Goal: Task Accomplishment & Management: Manage account settings

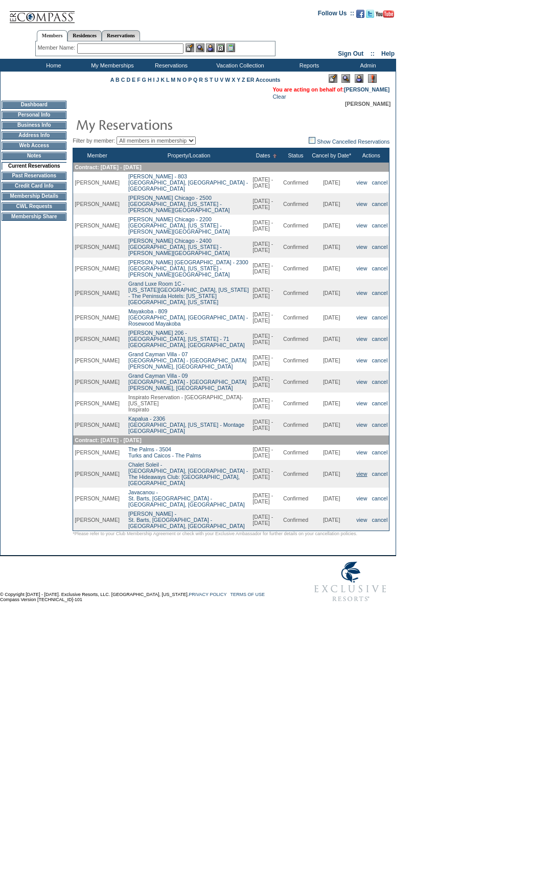
click at [357, 475] on link "view" at bounding box center [361, 474] width 11 height 6
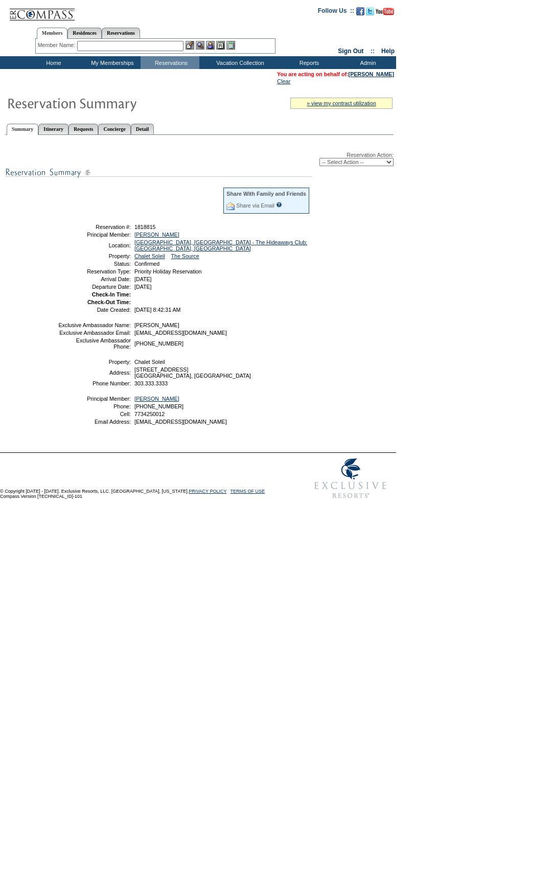
drag, startPoint x: 210, startPoint y: 313, endPoint x: 77, endPoint y: 233, distance: 155.6
click at [77, 233] on tbody "Share With Family and Friends Share via Email Share Reservation Information Ple…" at bounding box center [184, 250] width 252 height 126
copy tbody "Reservation #: 1818815 Principal Member: Danis, Ashley Location: Chamonix, Fran…"
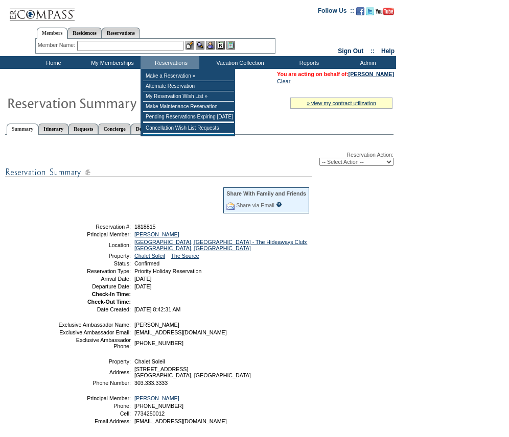
click at [166, 165] on div "-- Select Action -- Modify Reservation Dates Modify Reservation Cost Modify Occ…" at bounding box center [199, 162] width 388 height 8
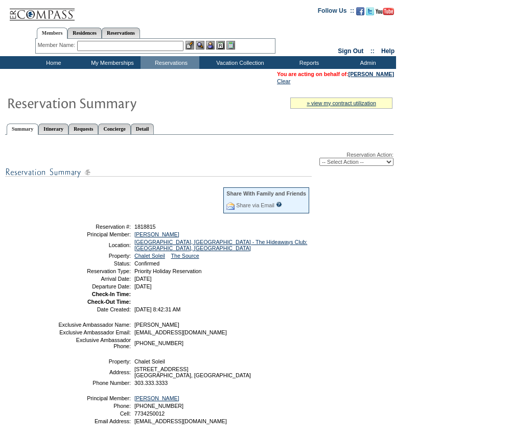
click at [125, 45] on input "text" at bounding box center [130, 46] width 106 height 10
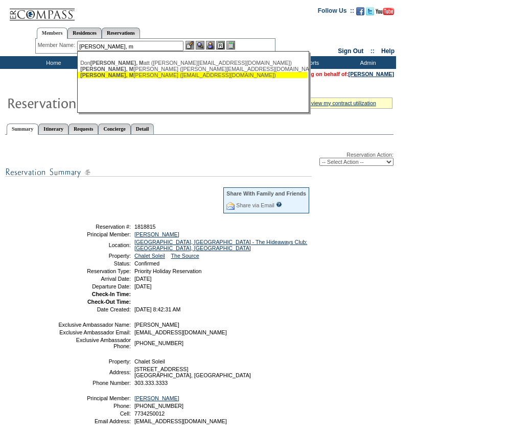
click at [156, 74] on div "Egan, M ichael J. (mikee@cmllc.com)" at bounding box center [192, 75] width 225 height 6
type input "Egan, Michael J. (mikee@cmllc.com)"
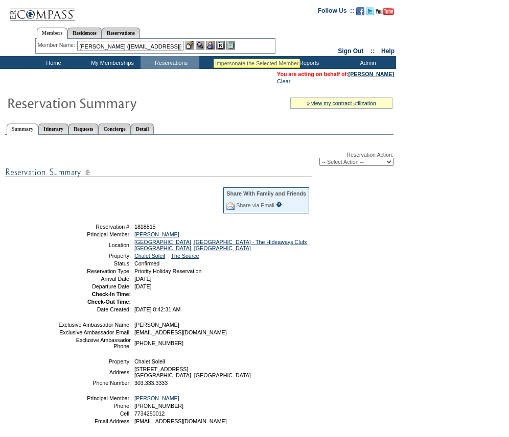
click at [214, 46] on img at bounding box center [210, 45] width 9 height 9
click at [202, 46] on img at bounding box center [200, 45] width 9 height 9
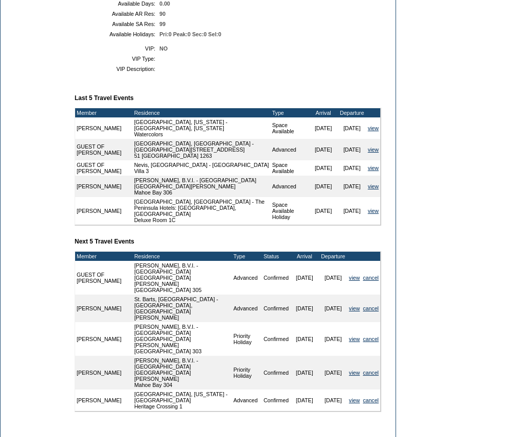
scroll to position [51, 0]
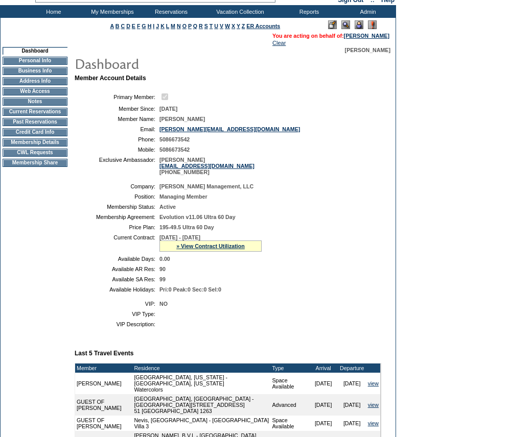
click at [21, 115] on td "Current Reservations" at bounding box center [35, 112] width 65 height 8
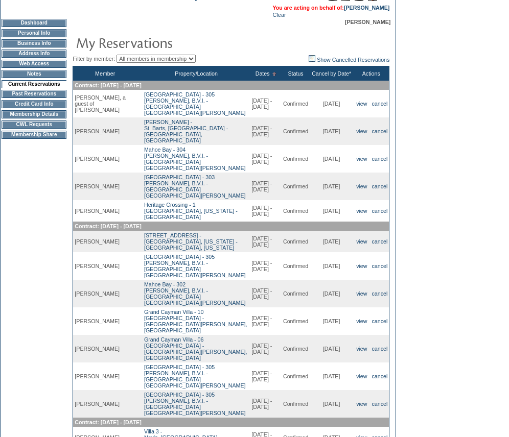
scroll to position [102, 0]
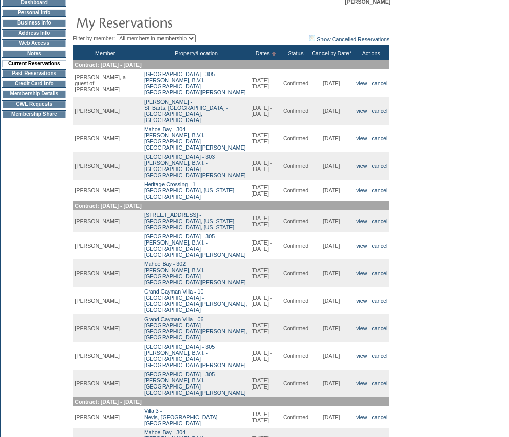
click at [356, 326] on link "view" at bounding box center [361, 329] width 11 height 6
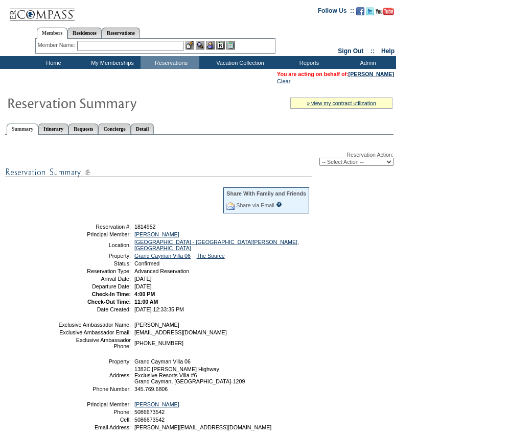
click at [355, 165] on select "-- Select Action -- Modify Reservation Dates Modify Reservation Cost Modify Occ…" at bounding box center [356, 162] width 74 height 8
select select "ChangeOccupancy"
click at [319, 160] on select "-- Select Action -- Modify Reservation Dates Modify Reservation Cost Modify Occ…" at bounding box center [356, 162] width 74 height 8
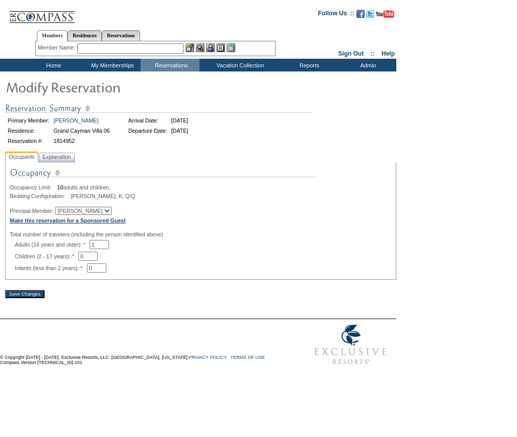
click at [78, 224] on b "Make this reservation for a Sponsored Guest" at bounding box center [68, 221] width 116 height 6
